Goal: Find specific page/section: Find specific page/section

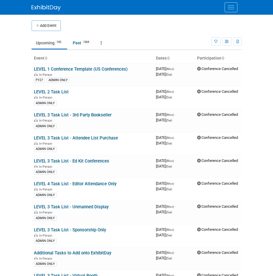
click at [233, 8] on button "Menu" at bounding box center [230, 7] width 13 height 10
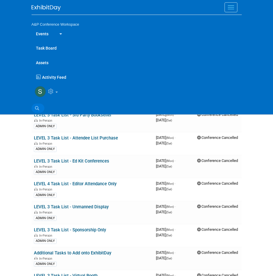
click at [38, 105] on link "Search" at bounding box center [38, 108] width 13 height 9
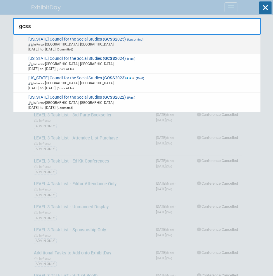
type input "gcss"
click at [77, 42] on span "In-Person Athens, GA" at bounding box center [143, 44] width 230 height 5
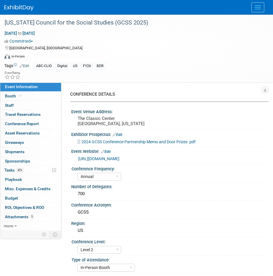
select select "Annual"
select select "Level 2"
select select "In-Person Booth"
select select "Schools"
select select "Bloomsbury Digital Resources"
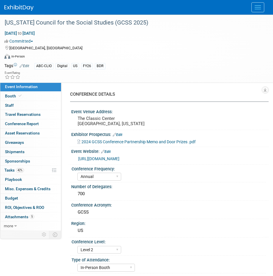
select select "[PERSON_NAME]"
select select "BDR Product Awareness and Trial Generation​"
click at [27, 214] on link "5 Attachments 5" at bounding box center [30, 216] width 61 height 9
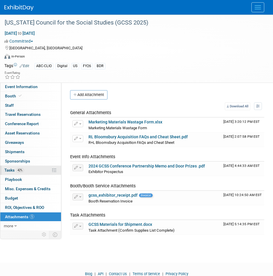
click at [11, 171] on span "Tasks 42%" at bounding box center [14, 170] width 20 height 5
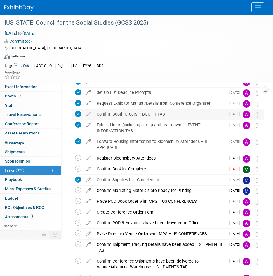
scroll to position [63, 0]
